Goal: Communication & Community: Answer question/provide support

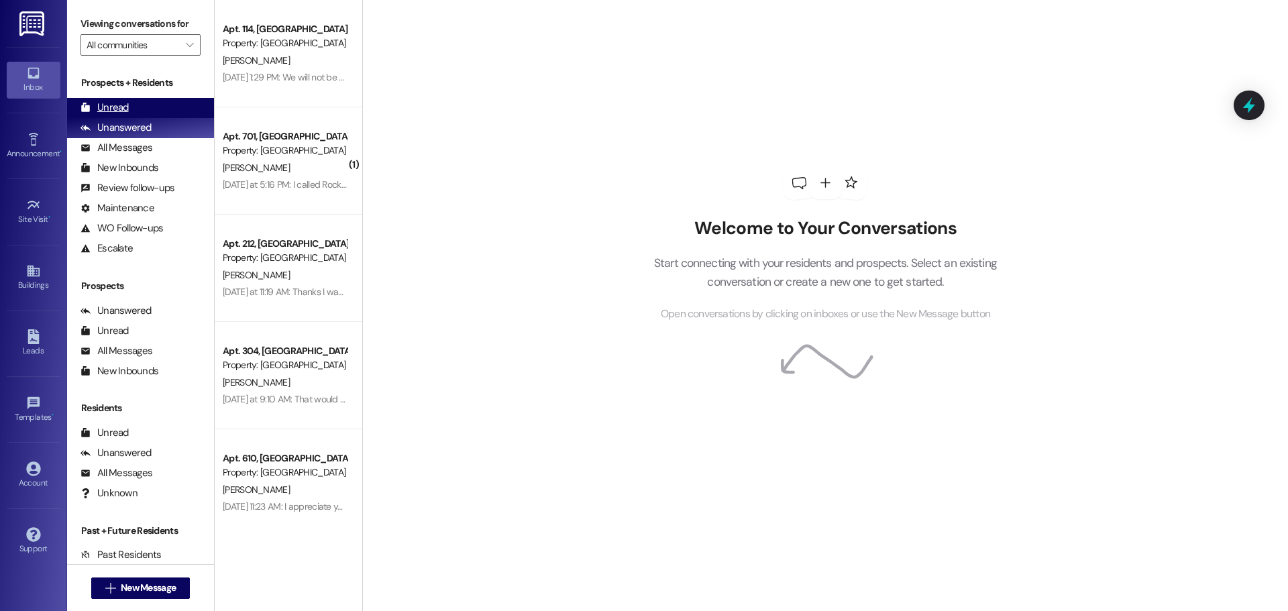
click at [157, 114] on div "Unread (0)" at bounding box center [140, 108] width 147 height 20
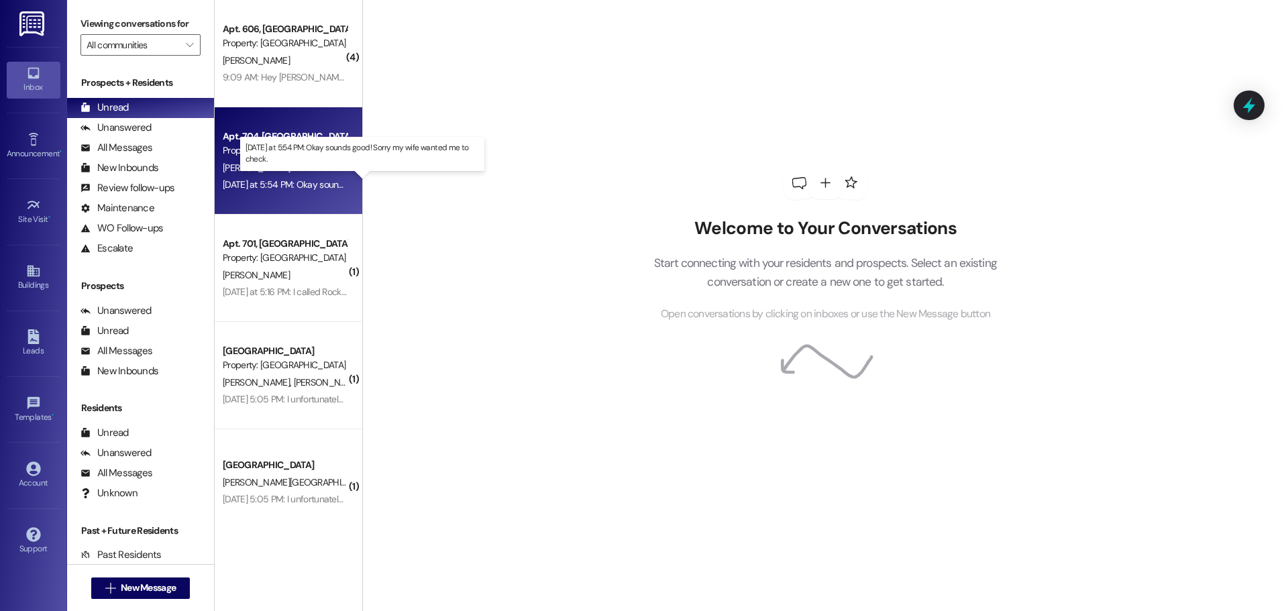
click at [295, 178] on div "[DATE] at 5:54 PM: Okay sounds good! Sorry my wife wanted me to check. [DATE] a…" at bounding box center [368, 184] width 291 height 12
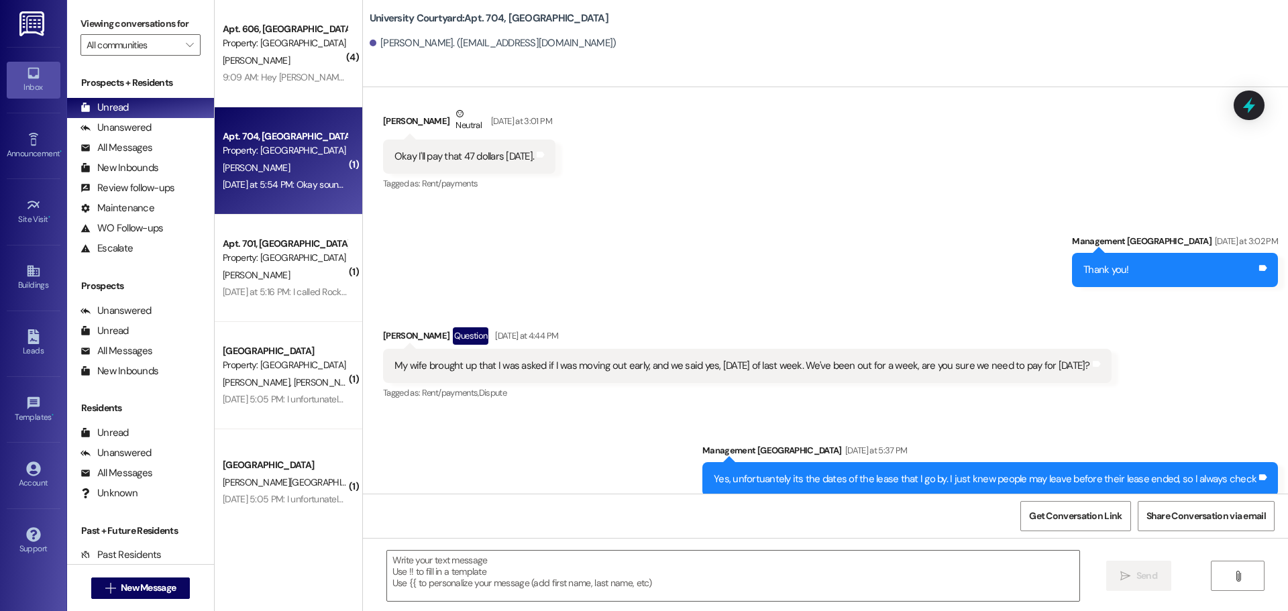
scroll to position [6599, 0]
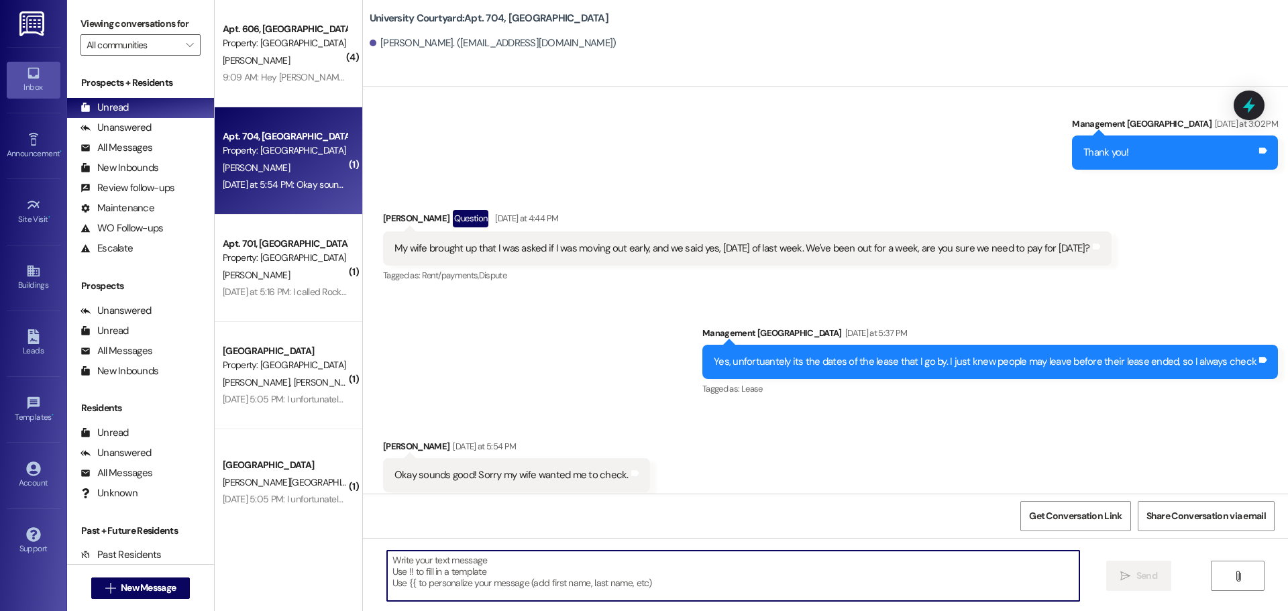
click at [488, 585] on textarea at bounding box center [733, 576] width 692 height 50
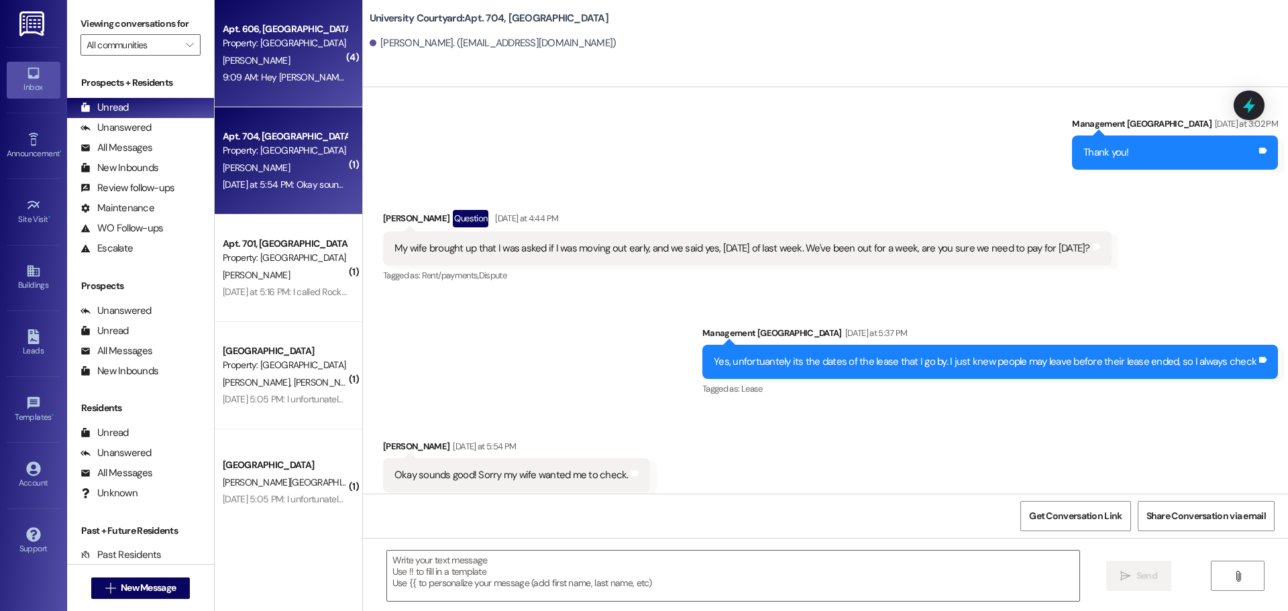
click at [280, 71] on div "9:09 AM: Hey [PERSON_NAME]! Have you had the chance to check the amount yet? 9:…" at bounding box center [388, 77] width 330 height 12
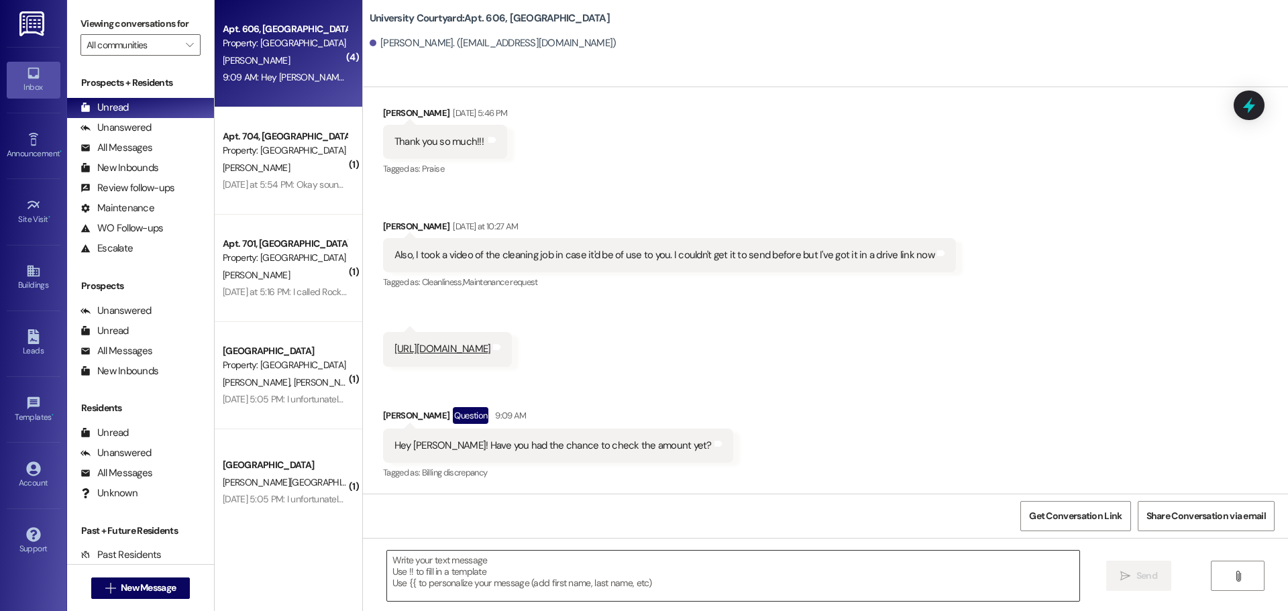
scroll to position [21296, 0]
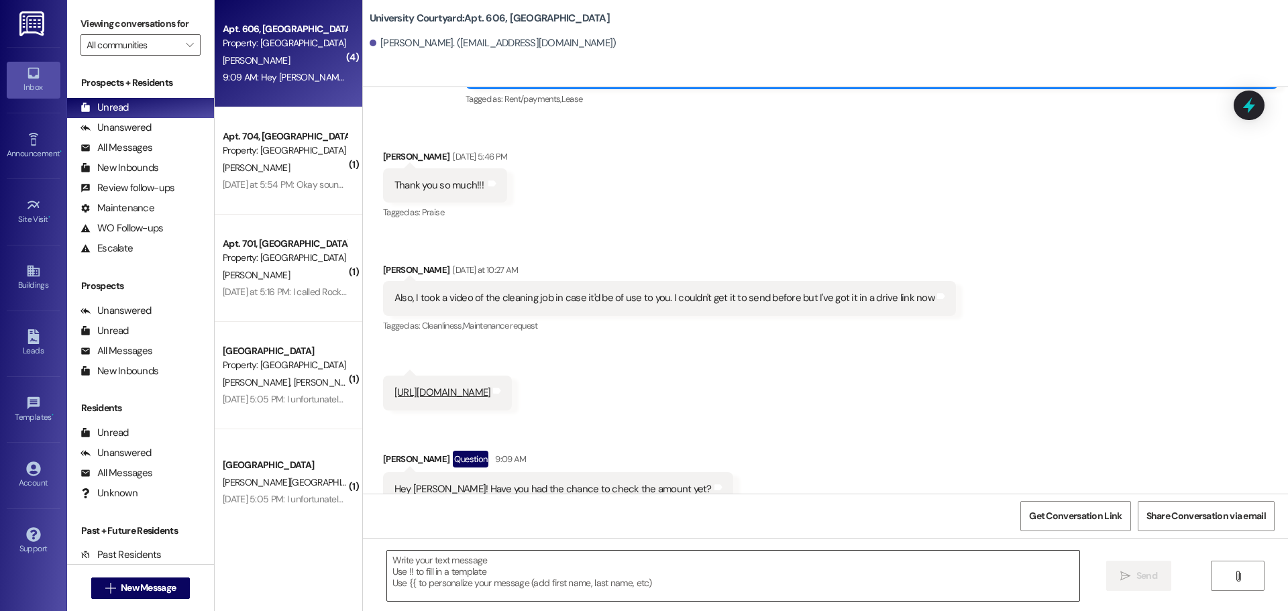
click at [563, 584] on textarea at bounding box center [733, 576] width 692 height 50
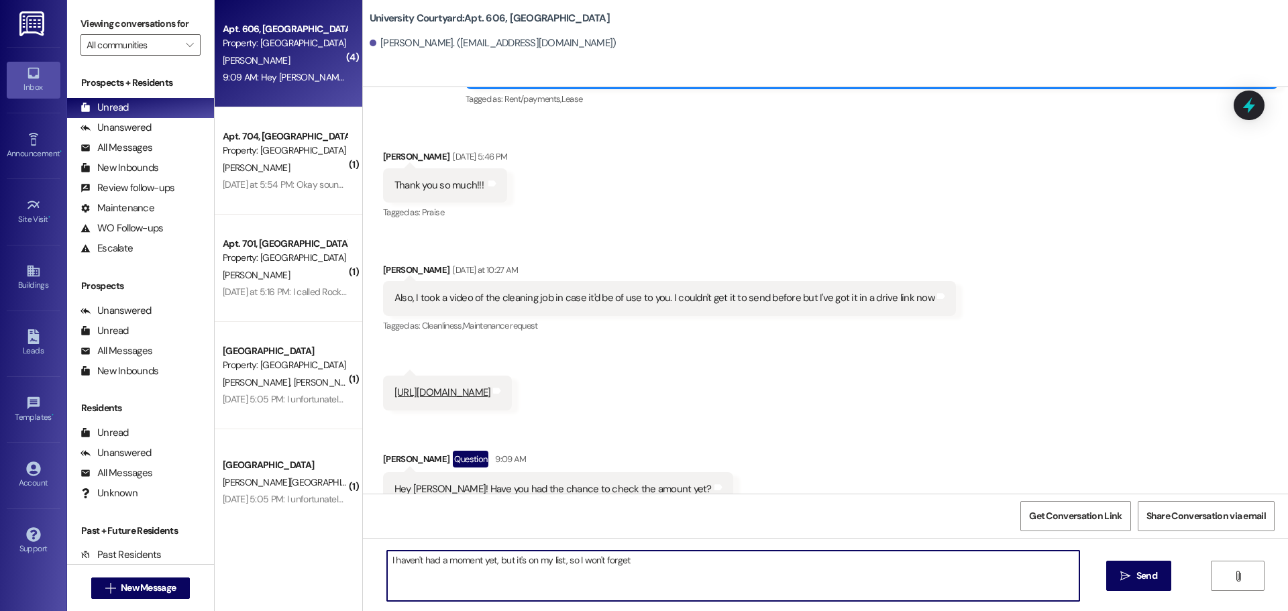
type textarea "I haven't had a moment yet, but it's on my list, so I won't forget!"
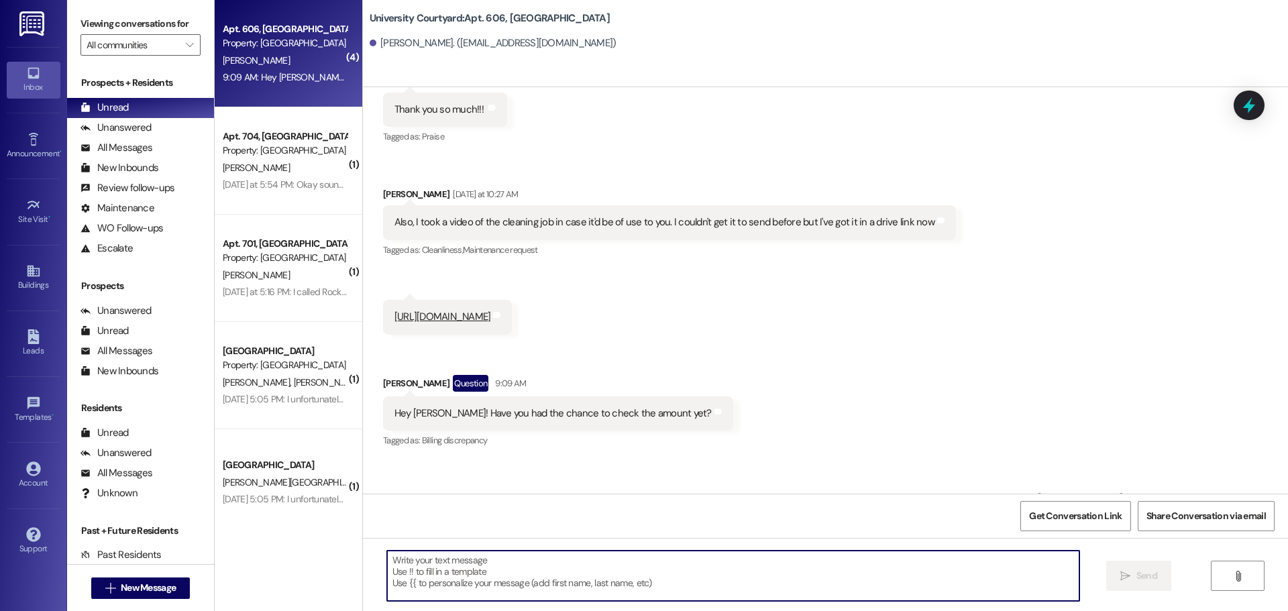
scroll to position [21390, 0]
